Goal: Task Accomplishment & Management: Use online tool/utility

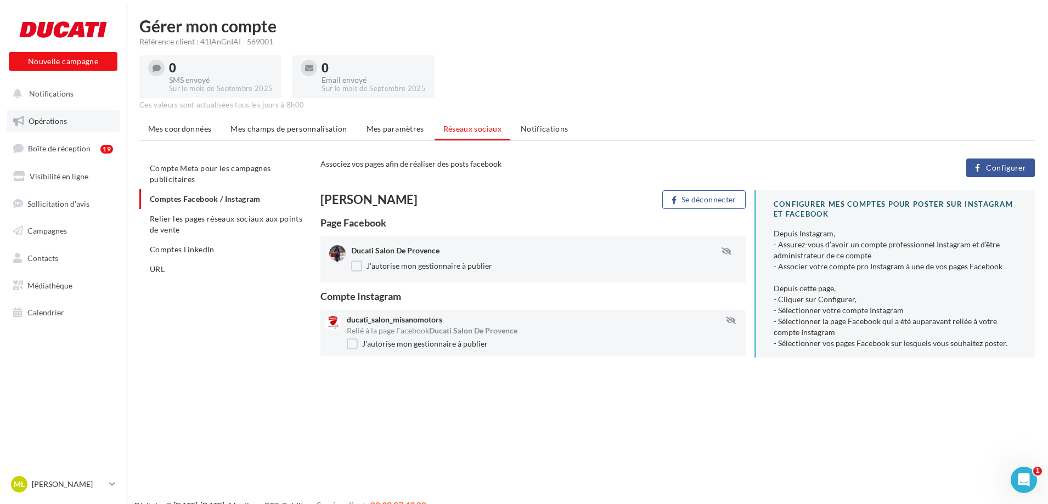
click at [62, 127] on link "Opérations" at bounding box center [63, 121] width 113 height 23
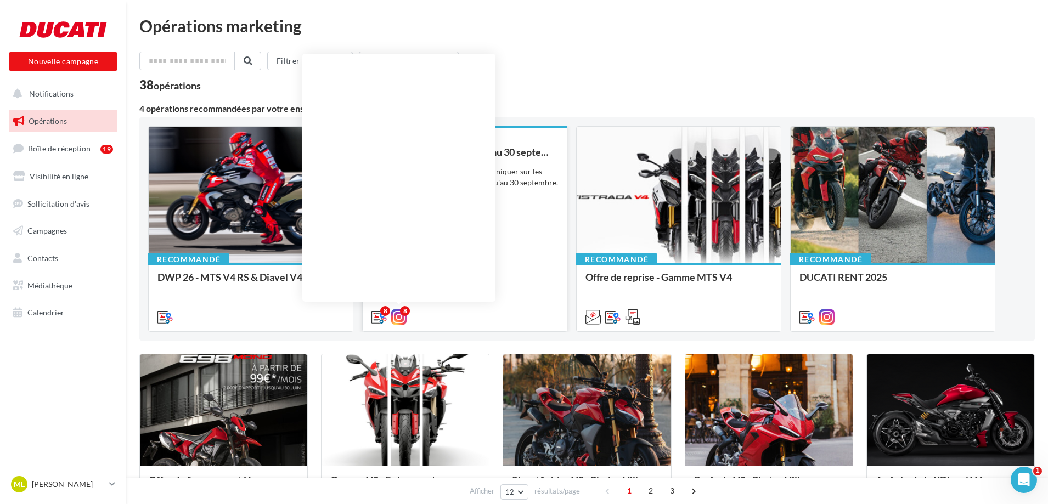
click at [399, 319] on icon at bounding box center [398, 317] width 15 height 15
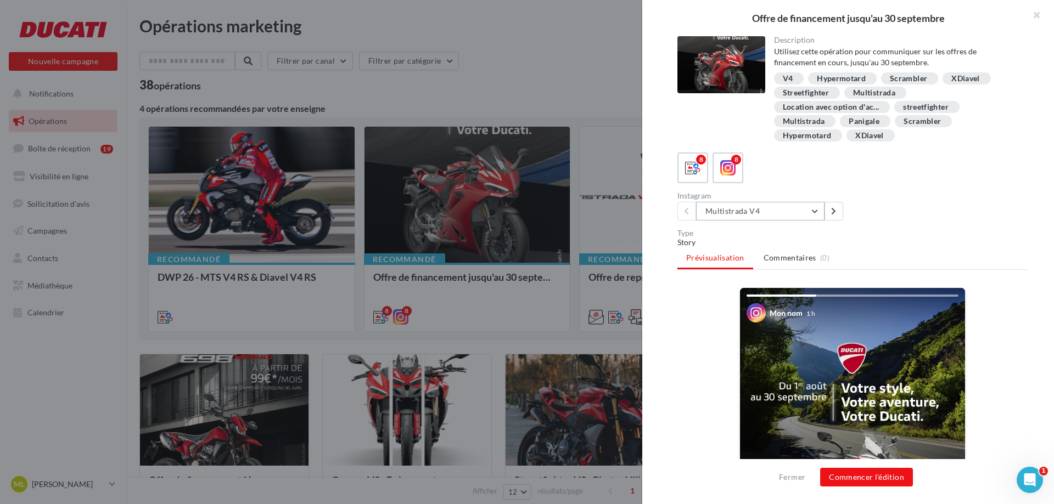
click at [818, 210] on button "Multistrada V4" at bounding box center [760, 211] width 128 height 19
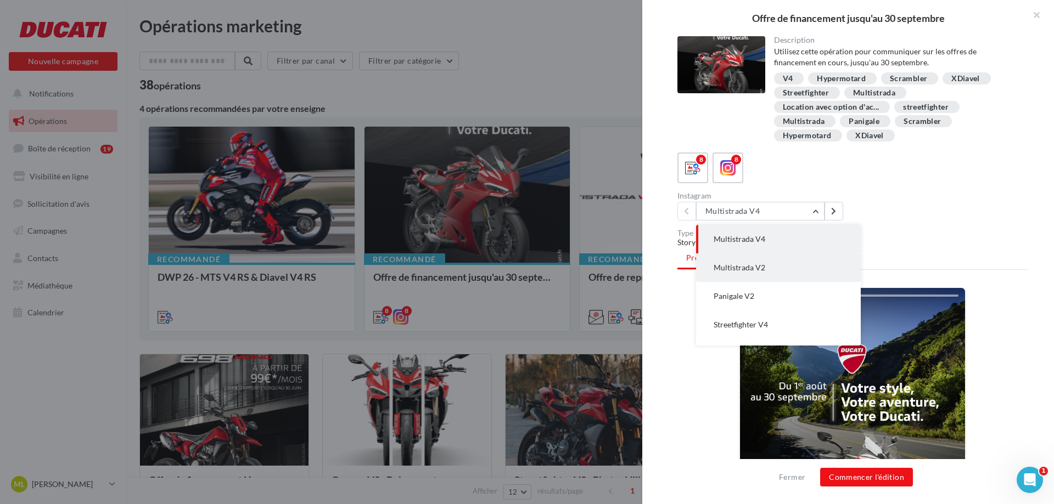
click at [768, 277] on button "Multistrada V2" at bounding box center [778, 268] width 165 height 29
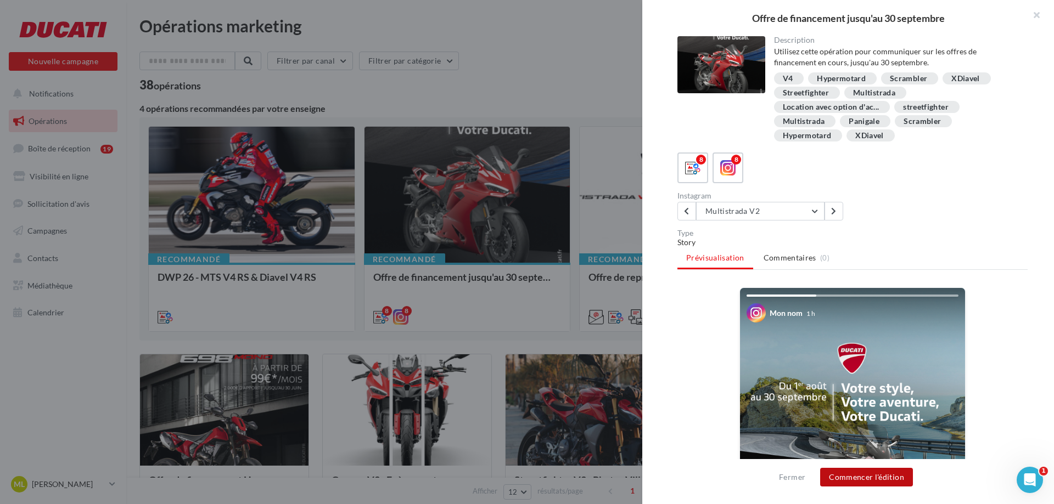
click at [875, 479] on button "Commencer l'édition" at bounding box center [866, 477] width 93 height 19
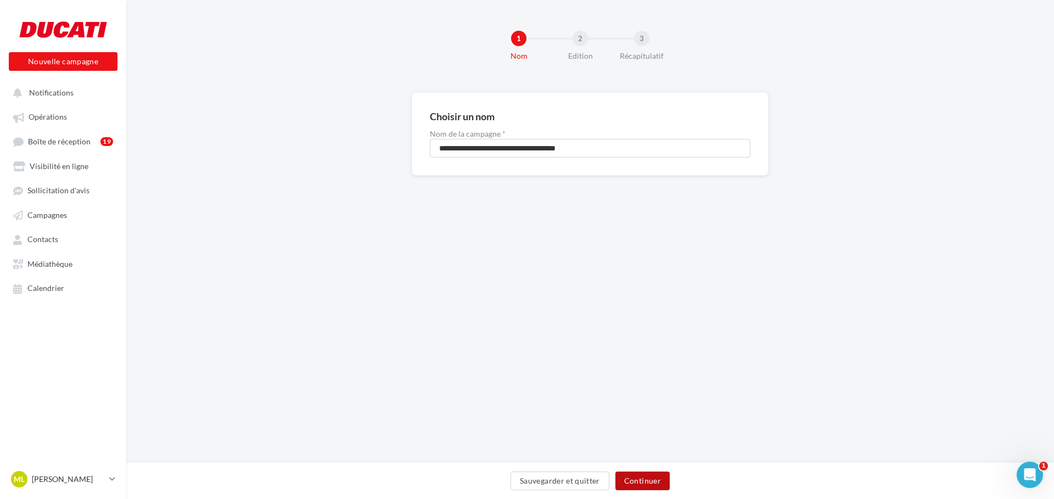
click at [650, 480] on button "Continuer" at bounding box center [642, 481] width 54 height 19
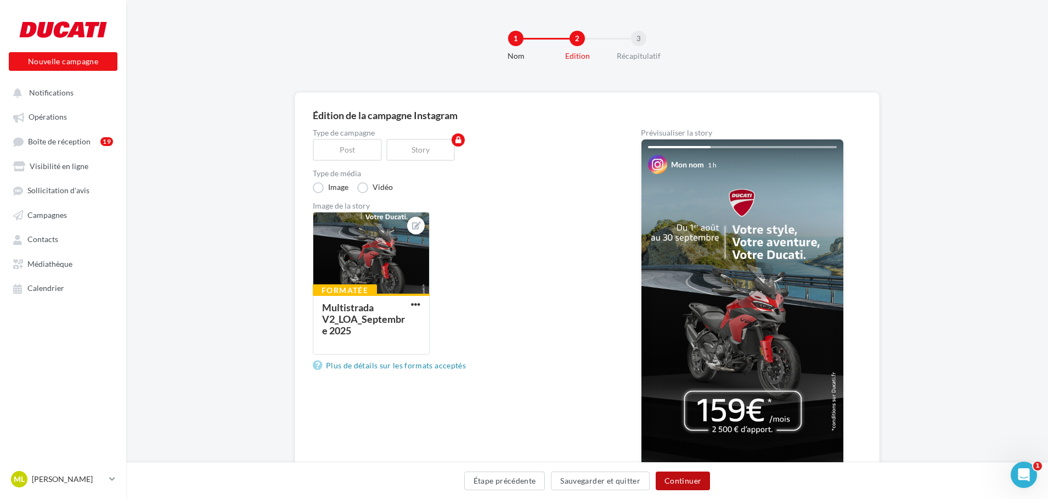
click at [676, 481] on button "Continuer" at bounding box center [683, 481] width 54 height 19
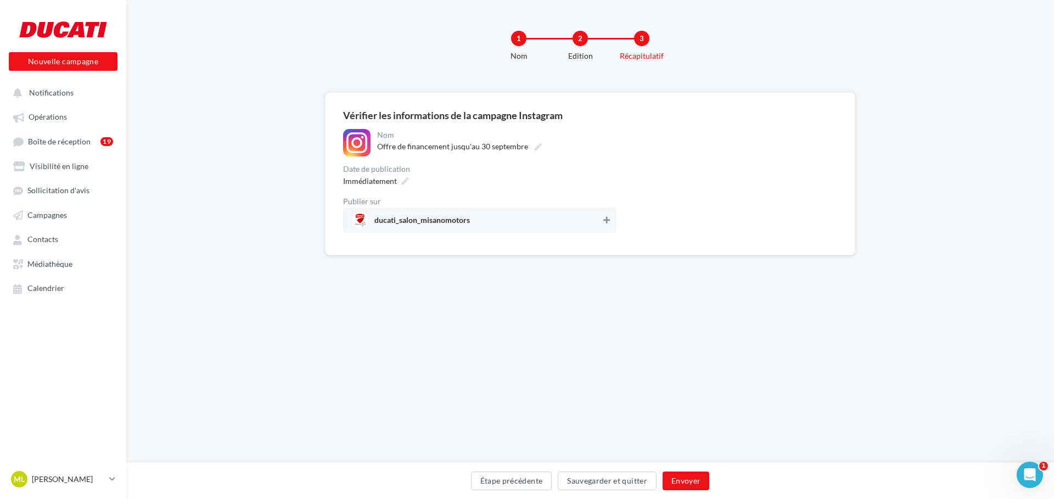
click at [604, 216] on button at bounding box center [606, 220] width 11 height 13
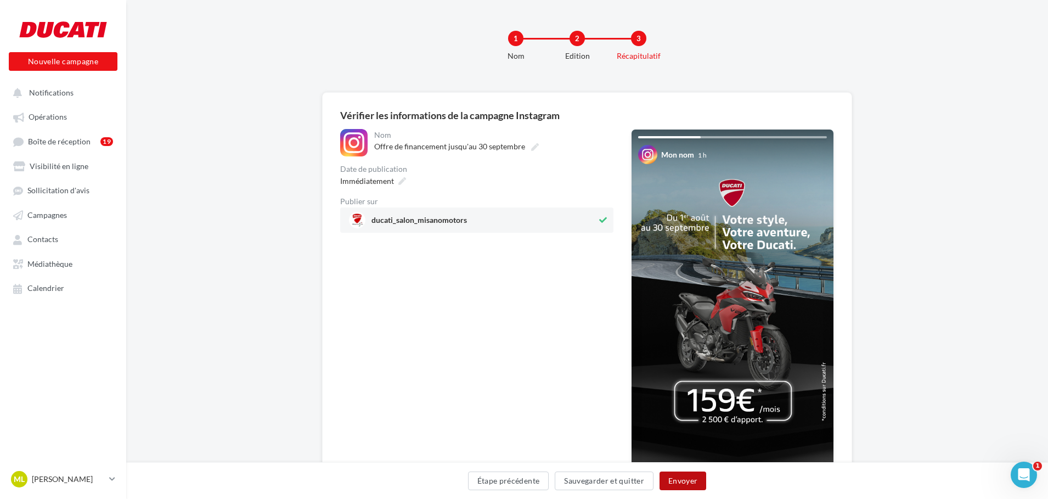
click at [672, 477] on button "Envoyer" at bounding box center [683, 481] width 47 height 19
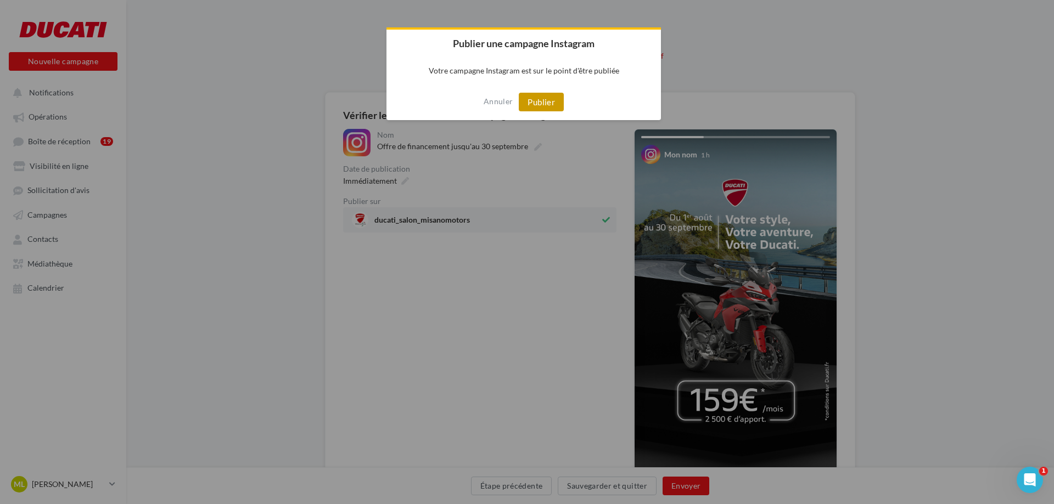
click at [556, 111] on button "Publier" at bounding box center [541, 102] width 45 height 19
